Goal: Find specific page/section: Find specific page/section

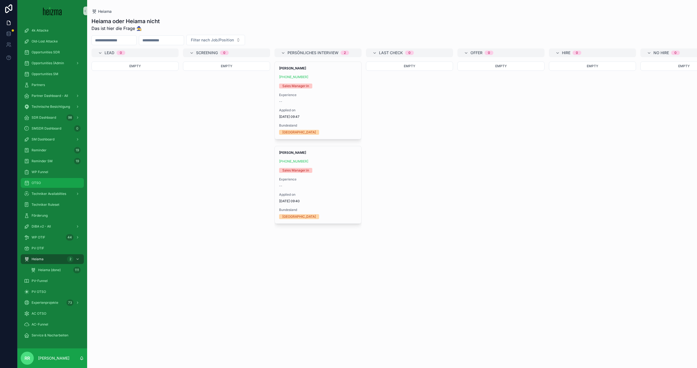
click at [52, 183] on div "OTSO" at bounding box center [52, 183] width 57 height 9
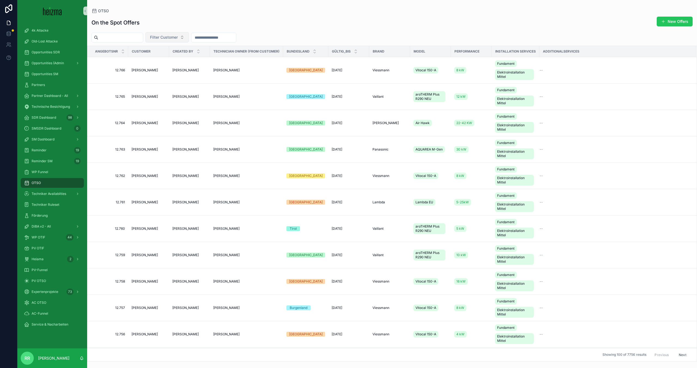
click at [185, 38] on button "Filter Customer" at bounding box center [167, 37] width 44 height 10
type input "*******"
click at [173, 69] on div "Hermann Mikula" at bounding box center [174, 68] width 65 height 9
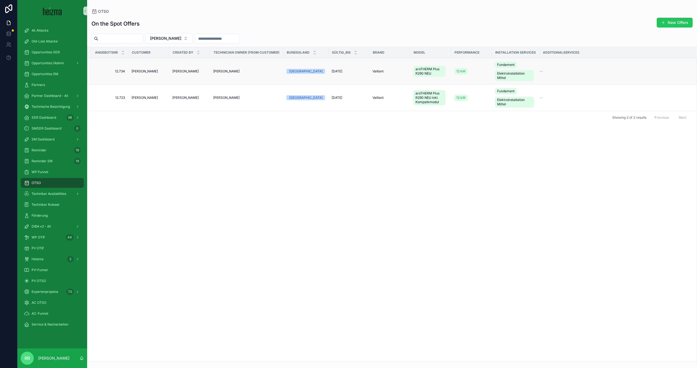
click at [142, 72] on span "Hermann Mikula" at bounding box center [144, 71] width 26 height 4
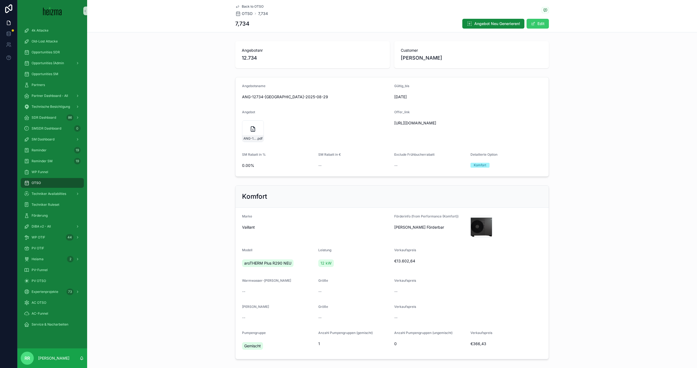
click at [540, 24] on button "Edit" at bounding box center [537, 24] width 22 height 10
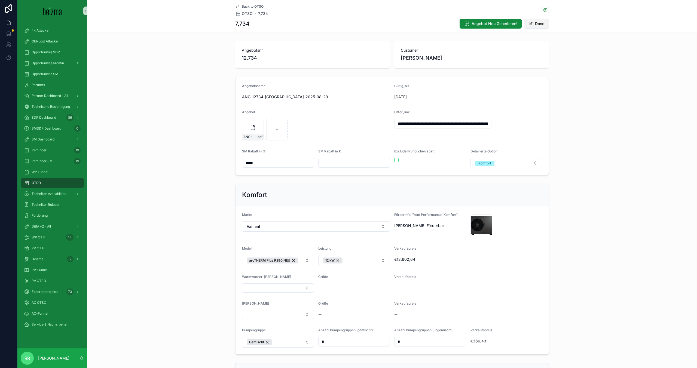
click at [538, 21] on button "Done" at bounding box center [536, 24] width 25 height 10
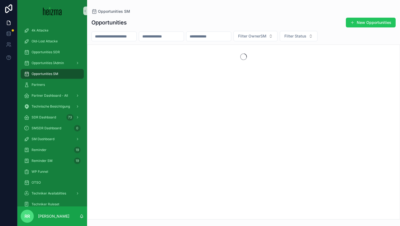
click at [111, 38] on input "scrollable content" at bounding box center [114, 37] width 45 height 8
click at [99, 38] on input "**********" at bounding box center [114, 37] width 45 height 8
click at [101, 34] on input "**********" at bounding box center [114, 37] width 45 height 8
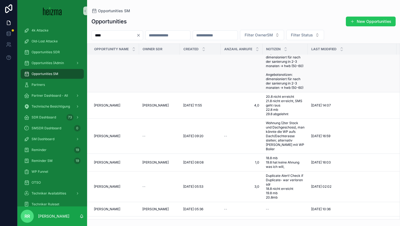
scroll to position [110, 0]
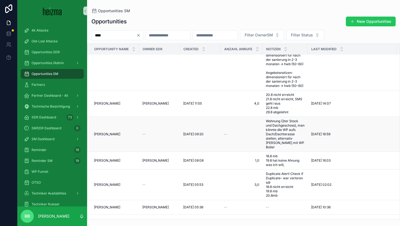
type input "****"
click at [103, 132] on span "[PERSON_NAME]" at bounding box center [107, 134] width 26 height 4
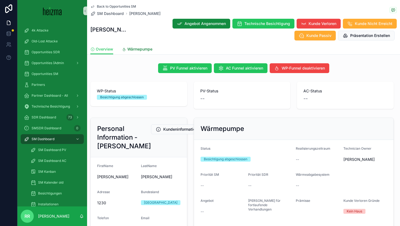
click at [130, 50] on span "Wärmepumpe" at bounding box center [139, 49] width 25 height 5
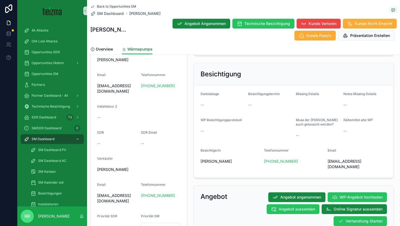
scroll to position [320, 0]
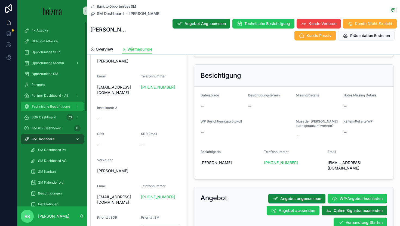
click at [53, 107] on span "Technische Besichtigung" at bounding box center [51, 107] width 38 height 4
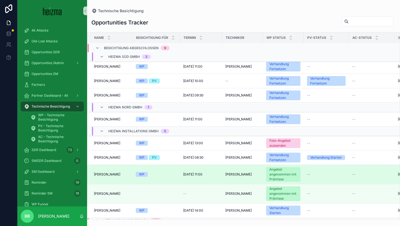
scroll to position [42, 0]
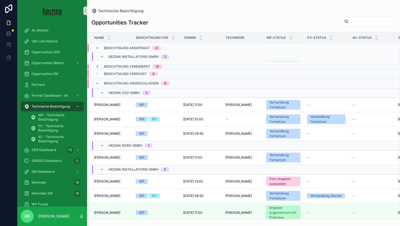
click at [99, 66] on icon "scrollable content" at bounding box center [97, 67] width 4 height 4
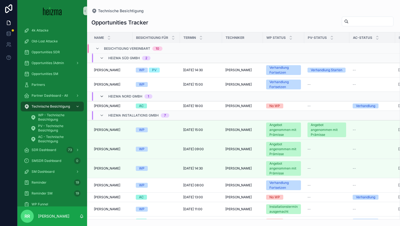
scroll to position [98, 0]
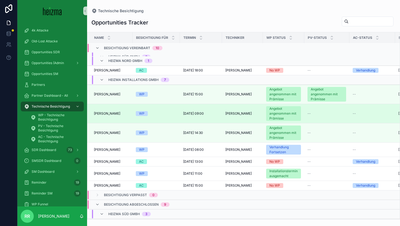
click at [112, 113] on span "[PERSON_NAME]" at bounding box center [107, 114] width 26 height 4
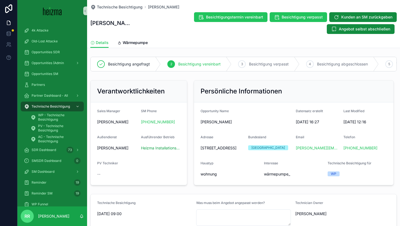
click at [114, 150] on span "[PERSON_NAME]" at bounding box center [112, 148] width 31 height 5
click at [138, 167] on form "Sales Manager [PERSON_NAME] [PERSON_NAME] Phone [PHONE_NUMBER] Außendienst [PER…" at bounding box center [139, 144] width 96 height 83
